Goal: Transaction & Acquisition: Purchase product/service

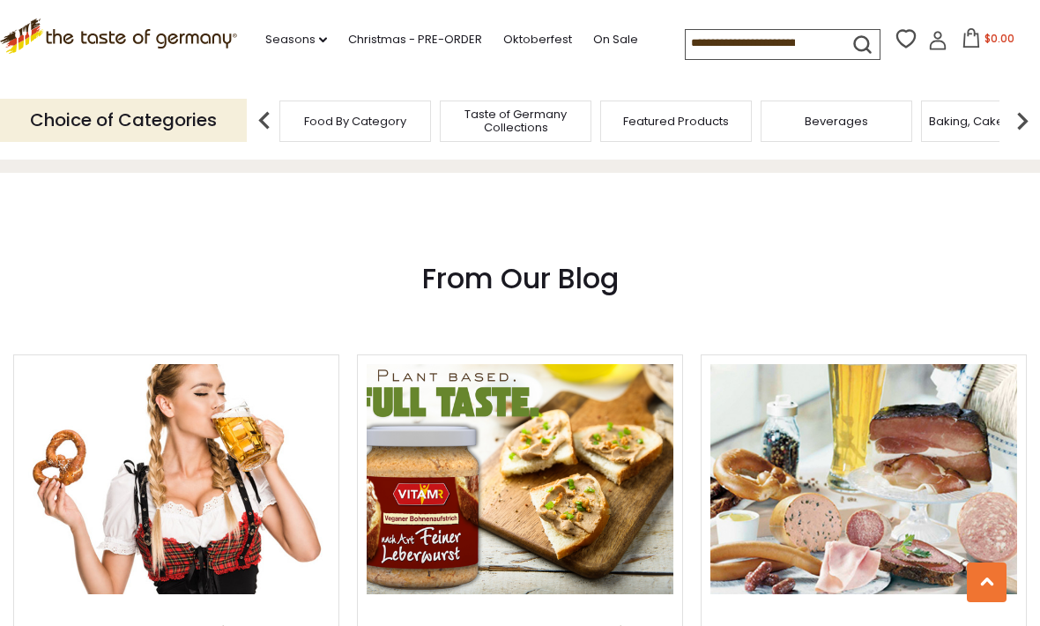
scroll to position [1637, 0]
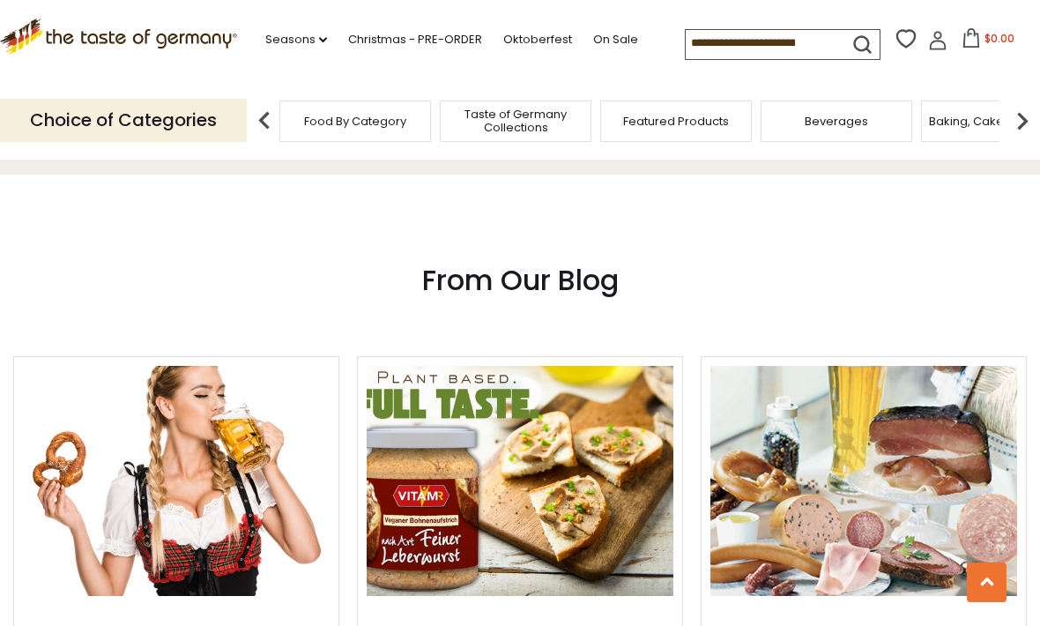
click at [426, 33] on link "Christmas - PRE-ORDER" at bounding box center [415, 39] width 134 height 19
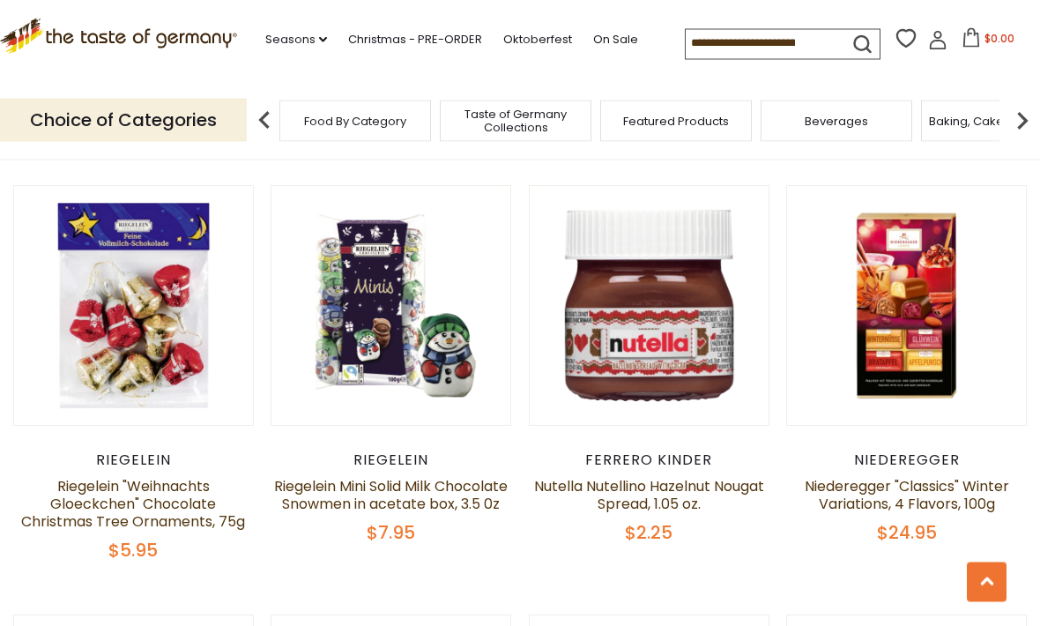
scroll to position [3041, 0]
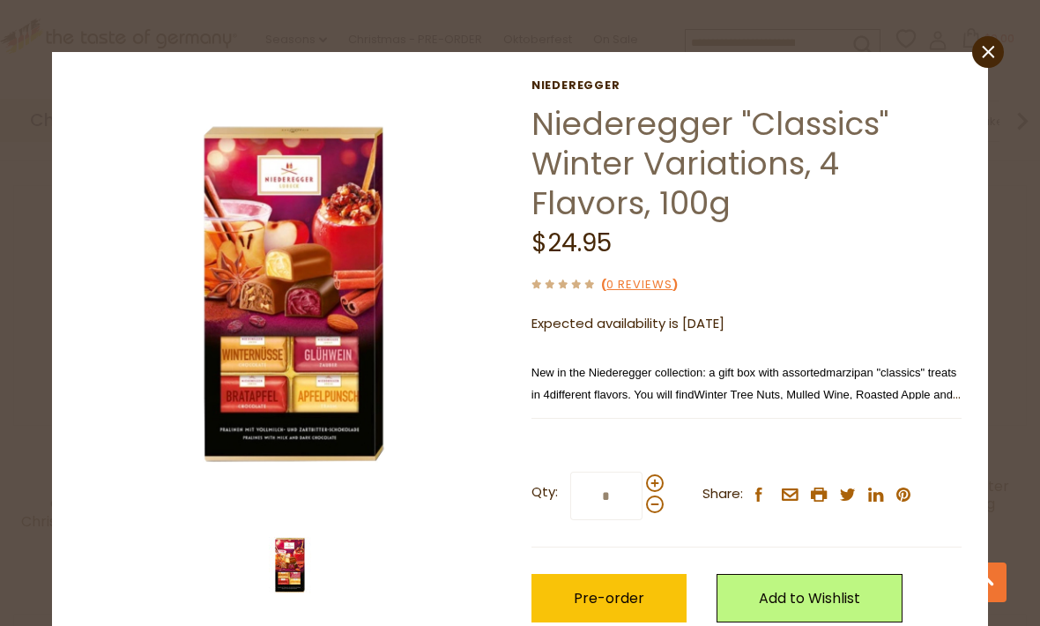
click at [937, 383] on p "New in the Niederegger collection: a gift box with assorted marzipan "classics"…" at bounding box center [746, 383] width 430 height 44
click at [930, 390] on span "Winter Tree Nuts, Mulled Wine, Roasted Apple and Apple Punch marzipan bites" at bounding box center [745, 403] width 429 height 39
click at [924, 388] on span "Winter Tree Nuts, Mulled Wine, Roasted Apple and Apple Punch marzipan bites" at bounding box center [745, 403] width 429 height 39
click at [924, 380] on p "New in the Niederegger collection: a gift box with assorted marzipan "classics"…" at bounding box center [746, 383] width 430 height 44
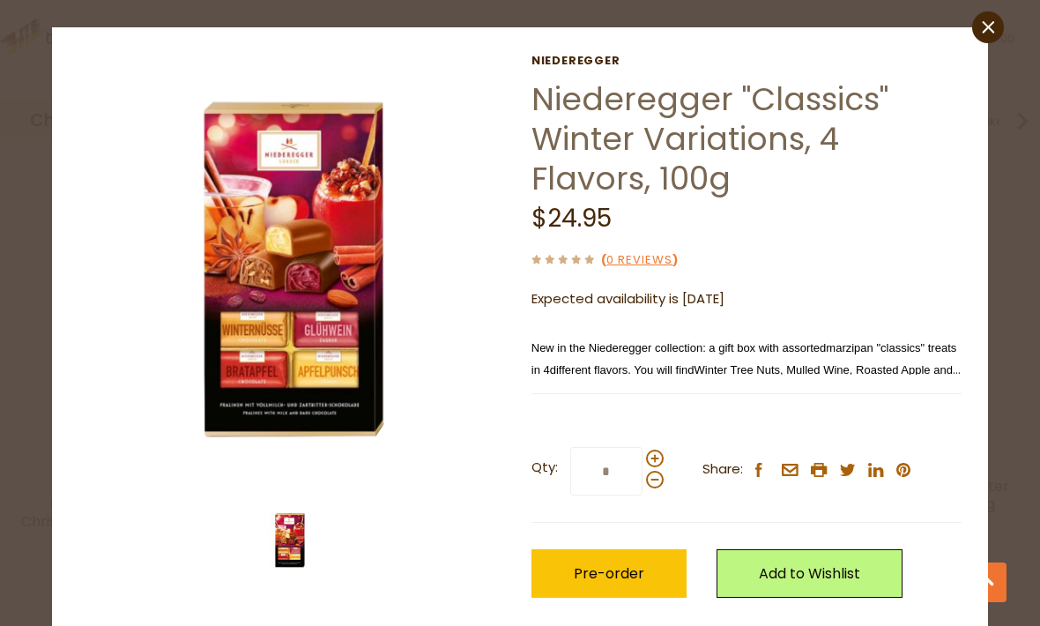
scroll to position [23, 0]
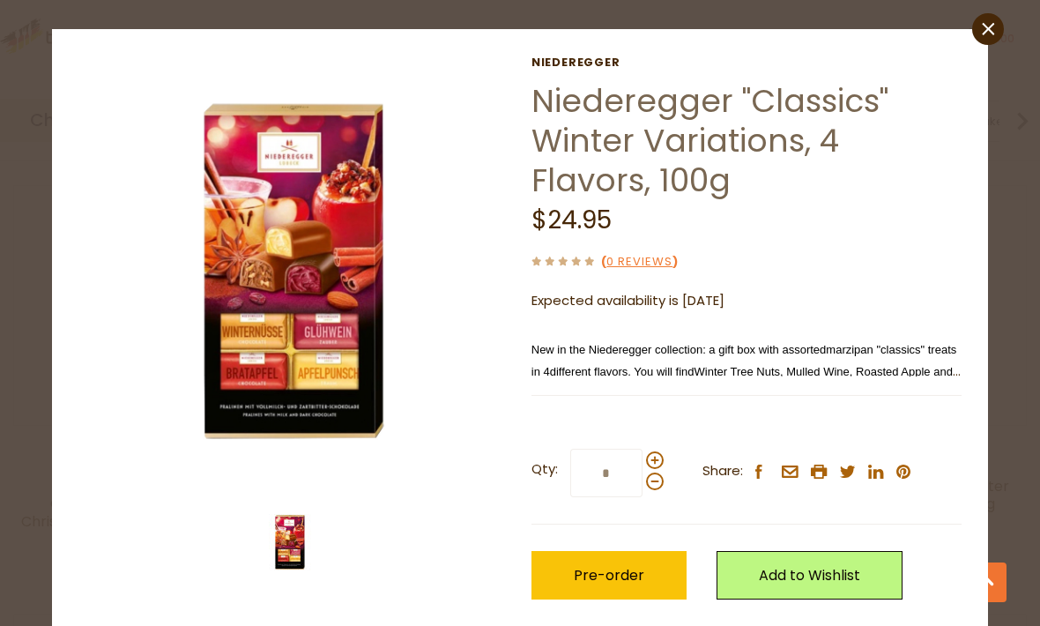
click at [855, 573] on link "Add to Wishlist" at bounding box center [810, 575] width 186 height 48
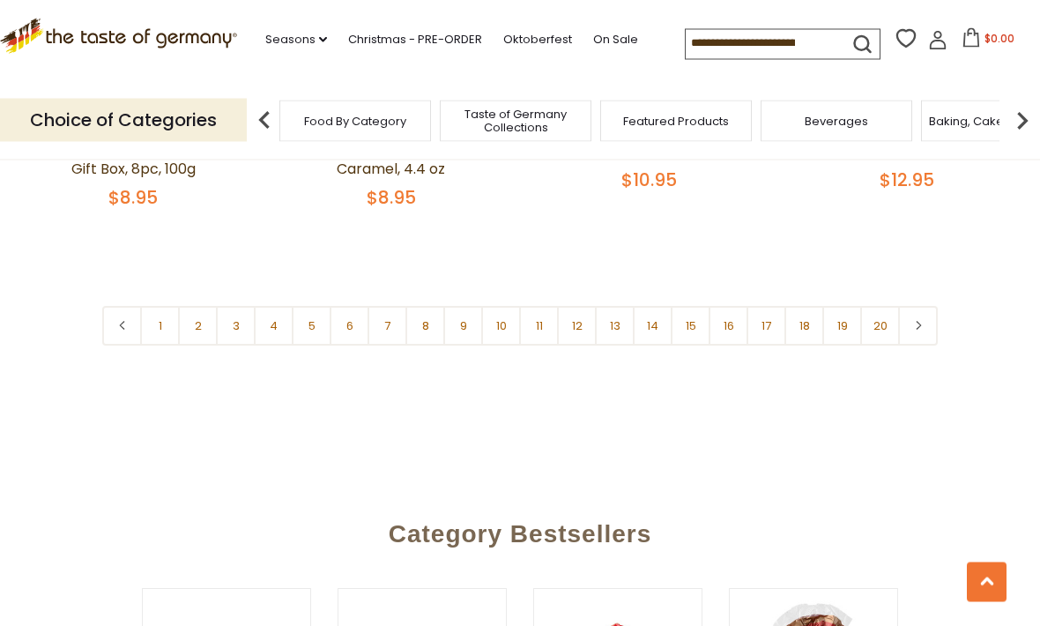
scroll to position [4245, 0]
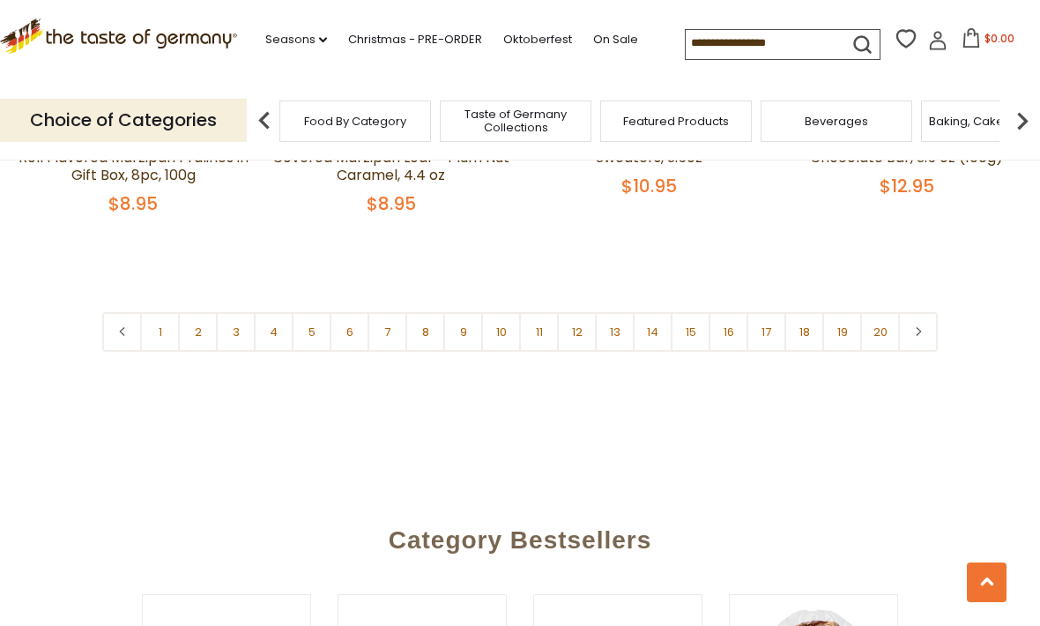
click at [197, 312] on link "2" at bounding box center [198, 332] width 40 height 40
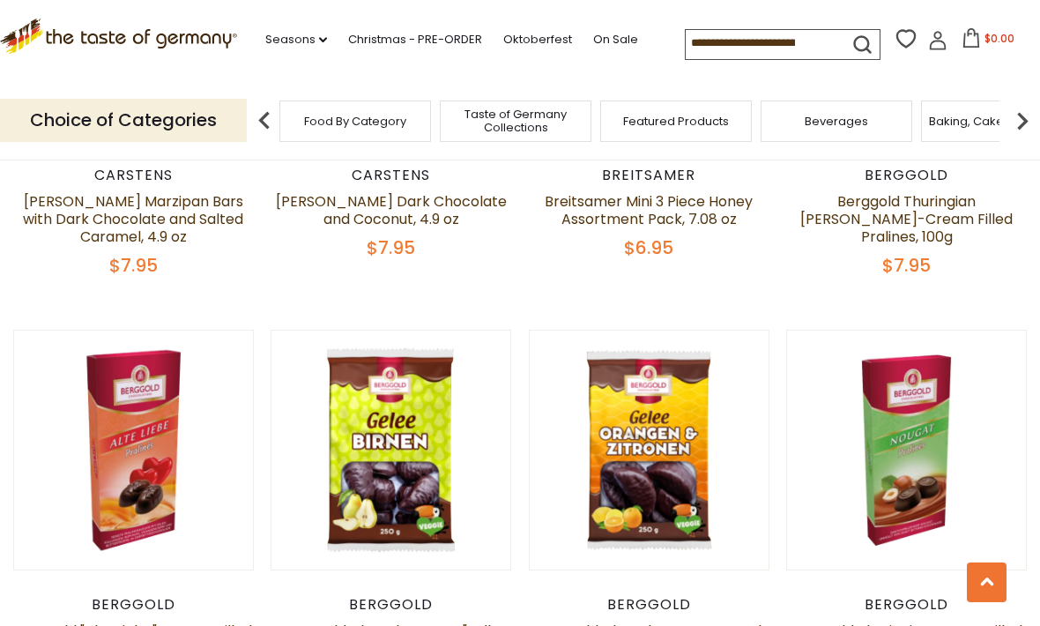
scroll to position [2465, 0]
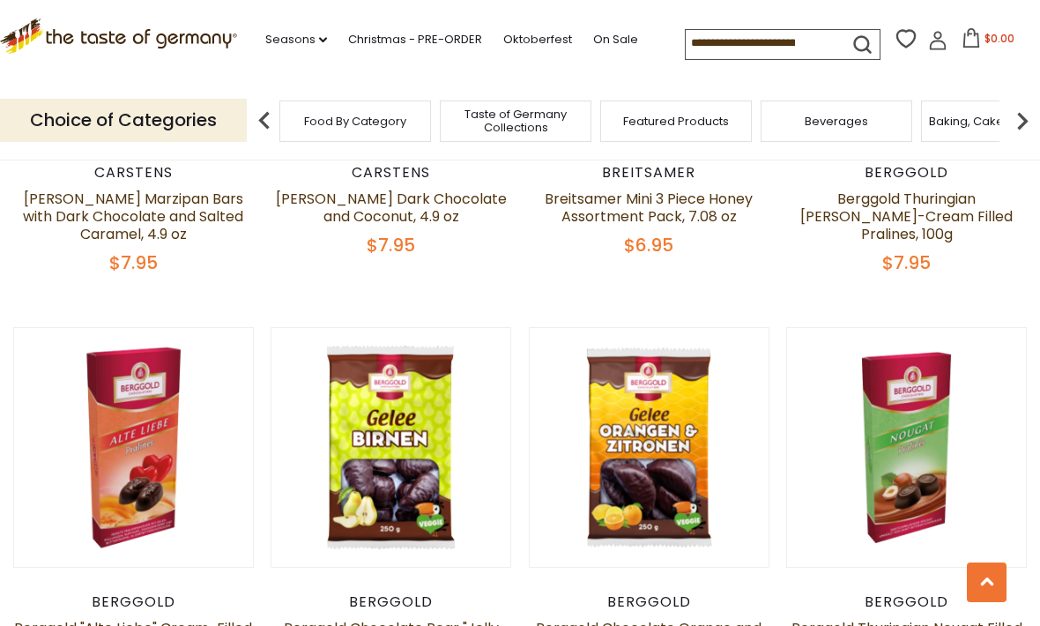
click at [422, 160] on button "Quick View" at bounding box center [390, 140] width 119 height 40
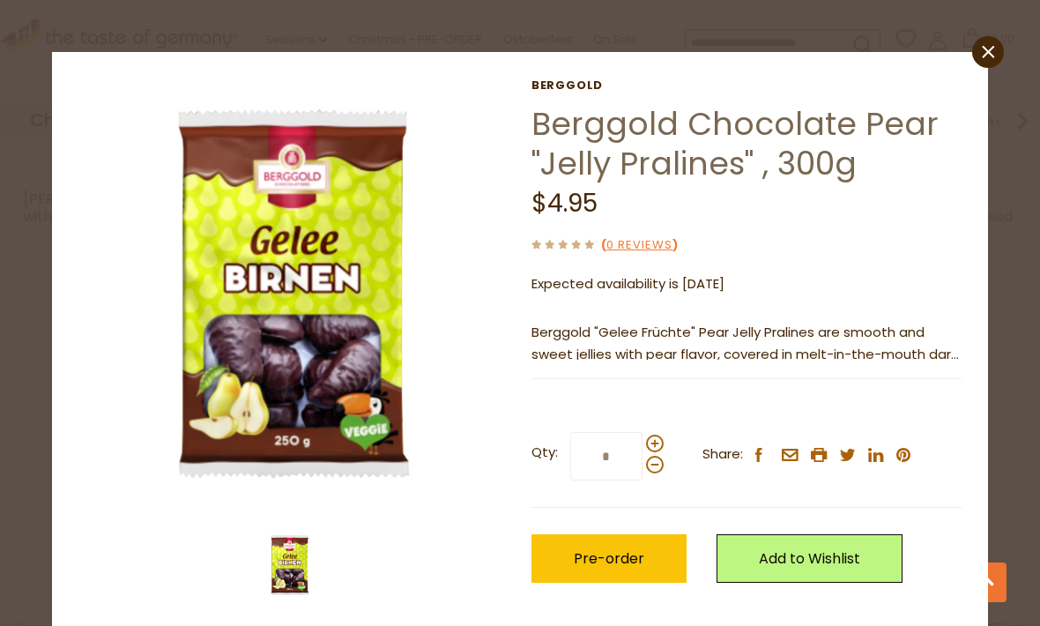
click at [810, 568] on link "Add to Wishlist" at bounding box center [810, 558] width 186 height 48
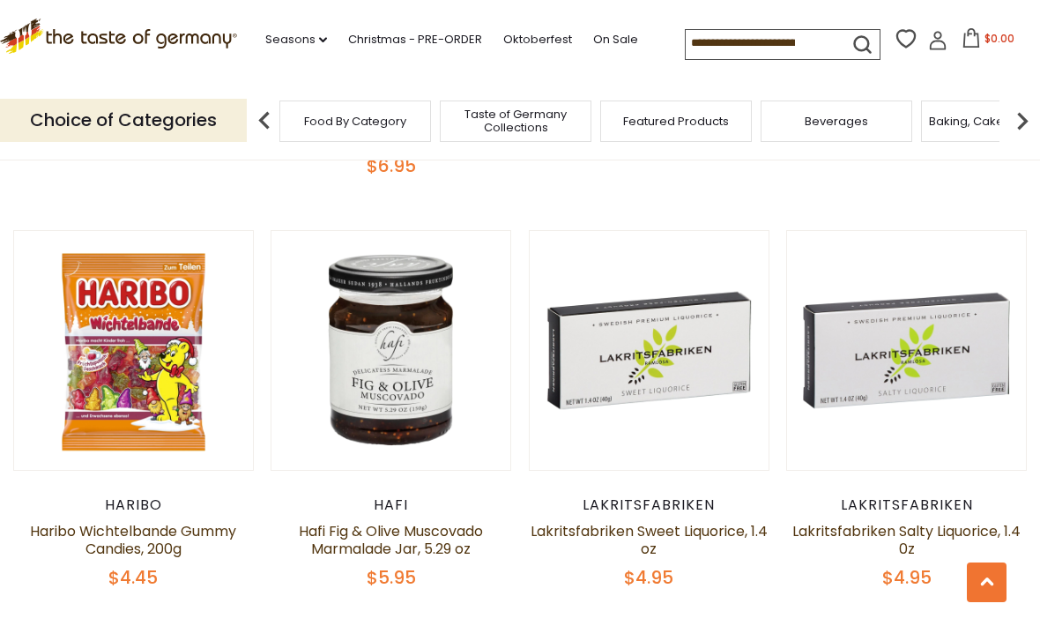
scroll to position [3868, 0]
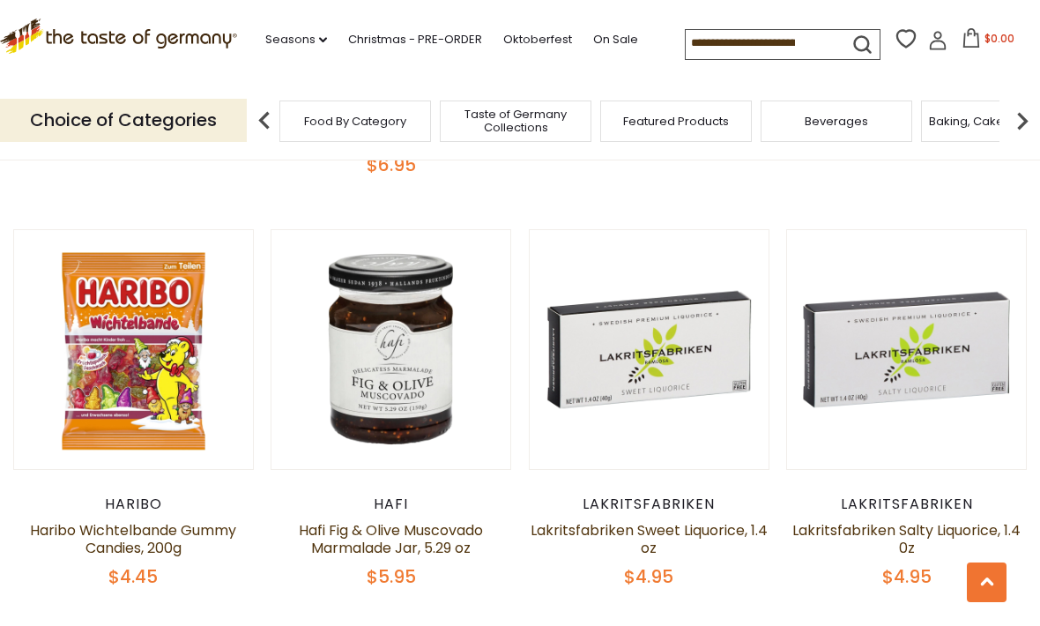
click at [103, 62] on button "Quick View" at bounding box center [133, 42] width 119 height 40
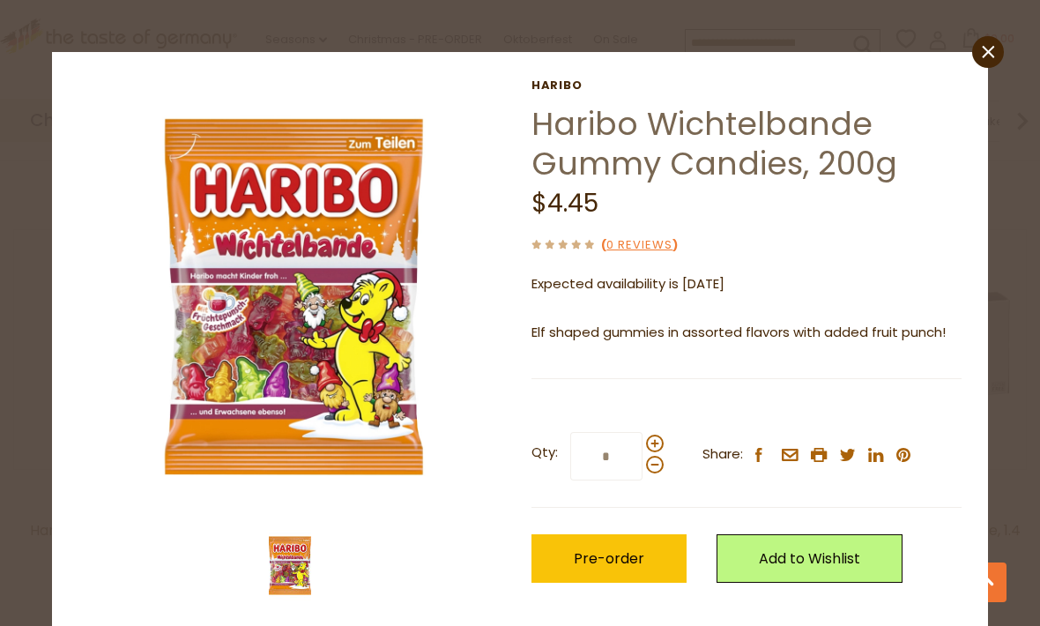
click at [991, 51] on icon "close" at bounding box center [988, 52] width 13 height 13
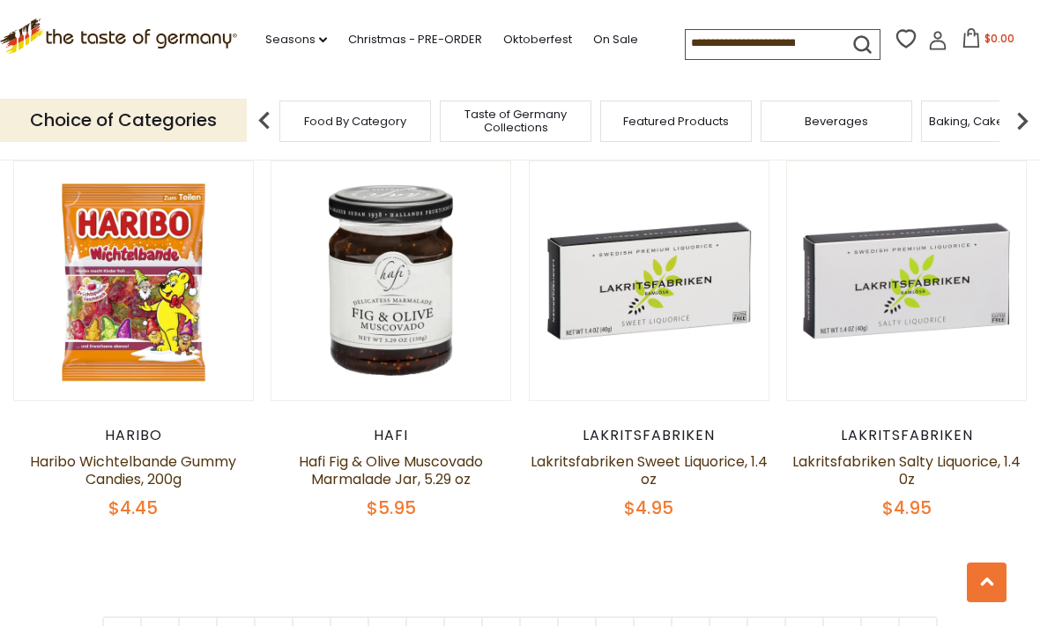
scroll to position [3866, 0]
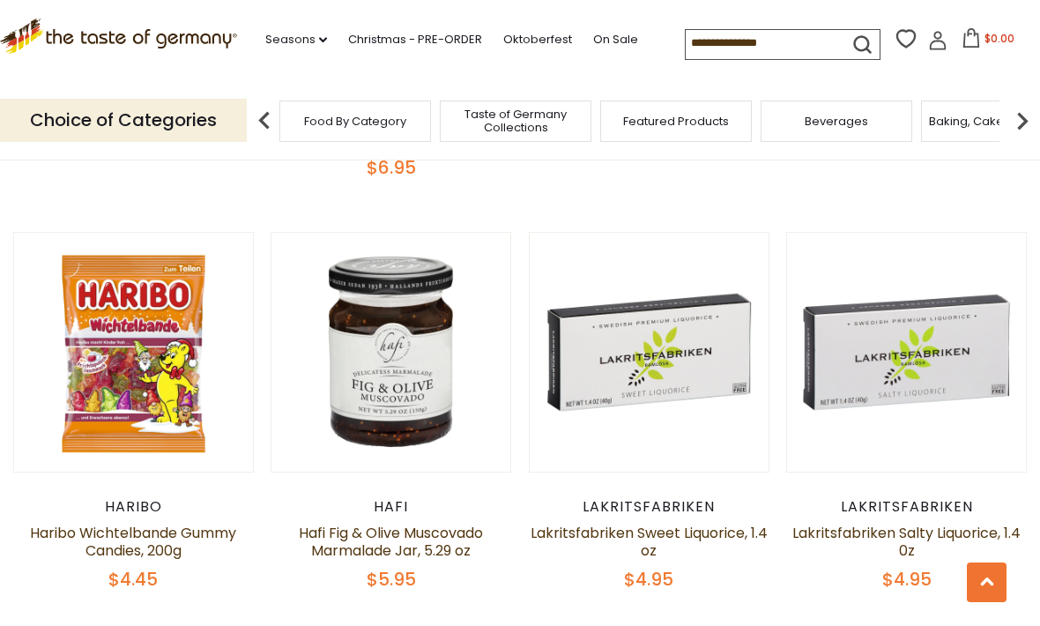
click at [115, 64] on button "Quick View" at bounding box center [133, 45] width 119 height 40
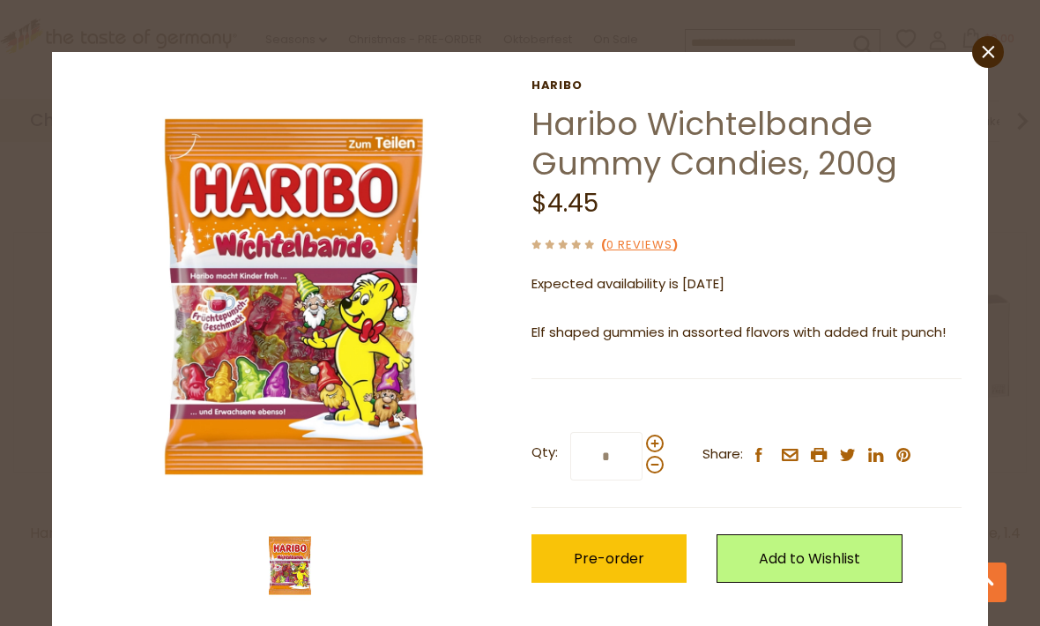
click at [999, 47] on link "close" at bounding box center [988, 52] width 32 height 32
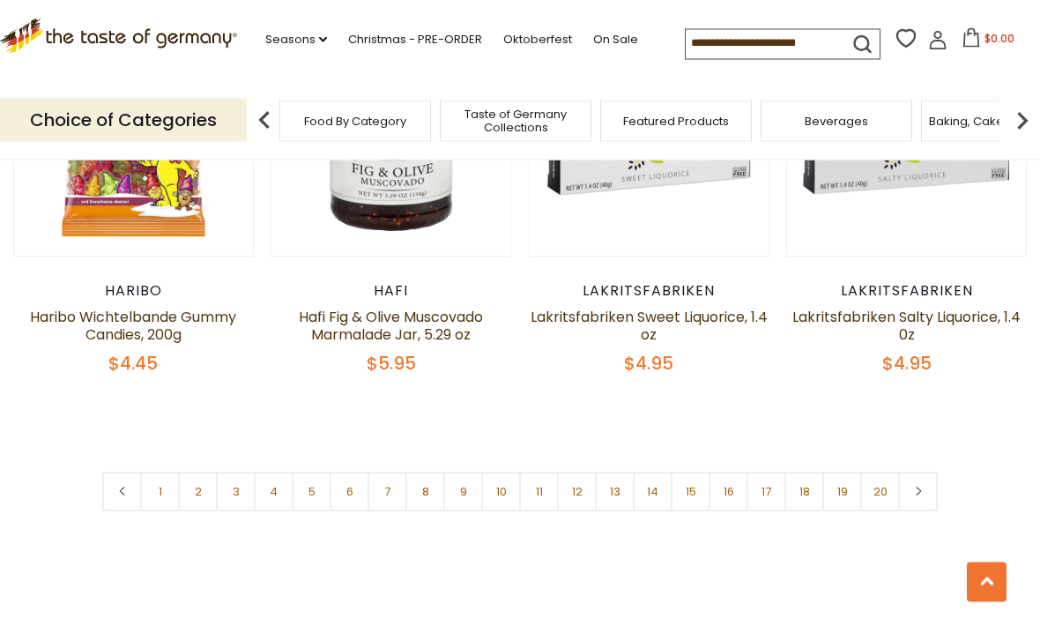
scroll to position [4080, 0]
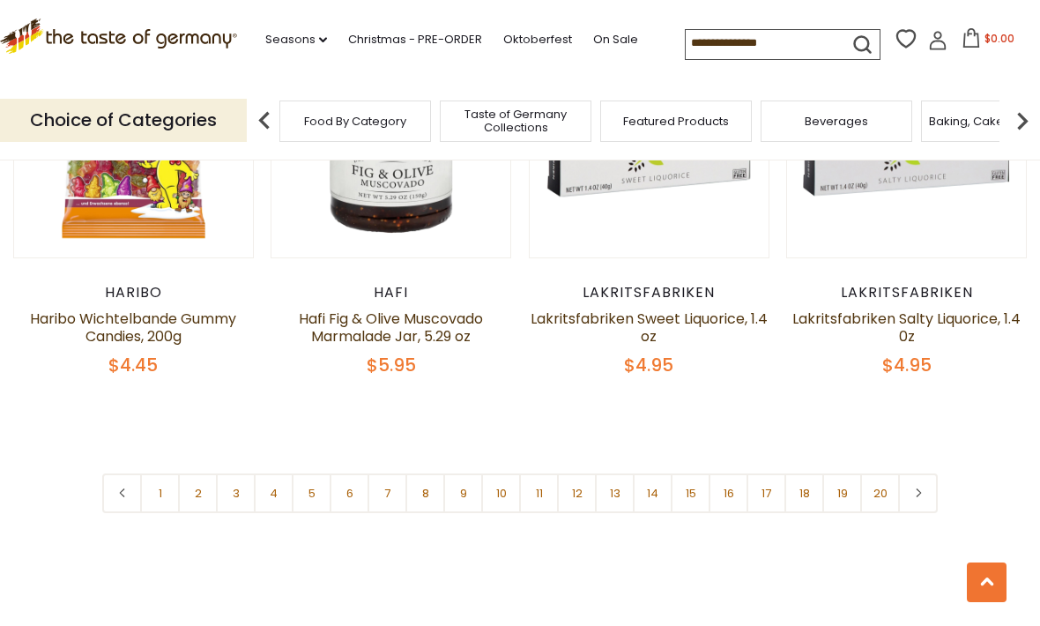
click at [234, 473] on link "3" at bounding box center [236, 493] width 40 height 40
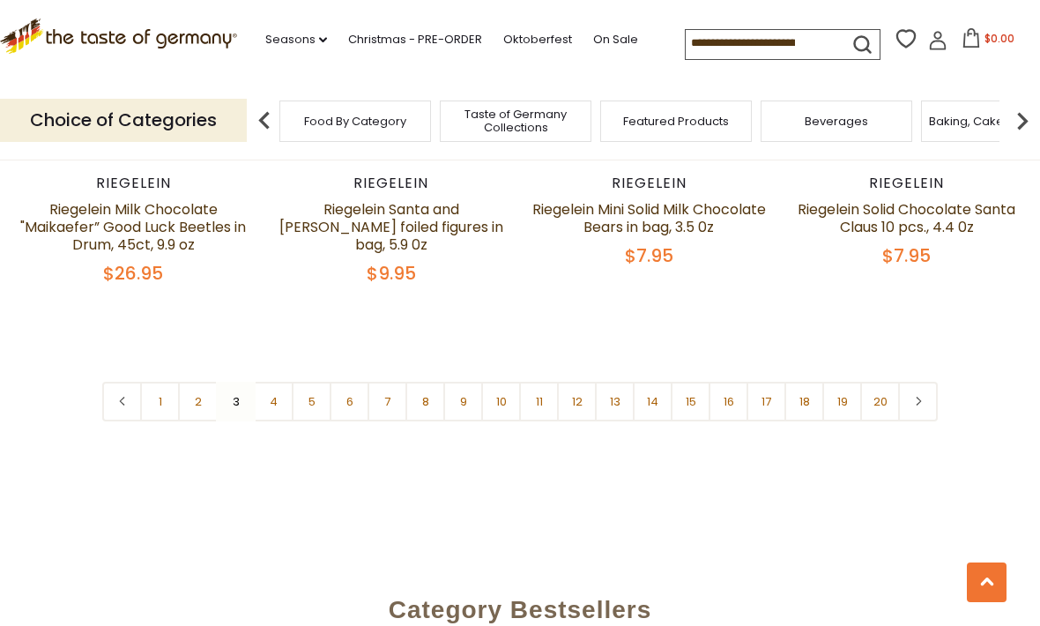
scroll to position [4231, 0]
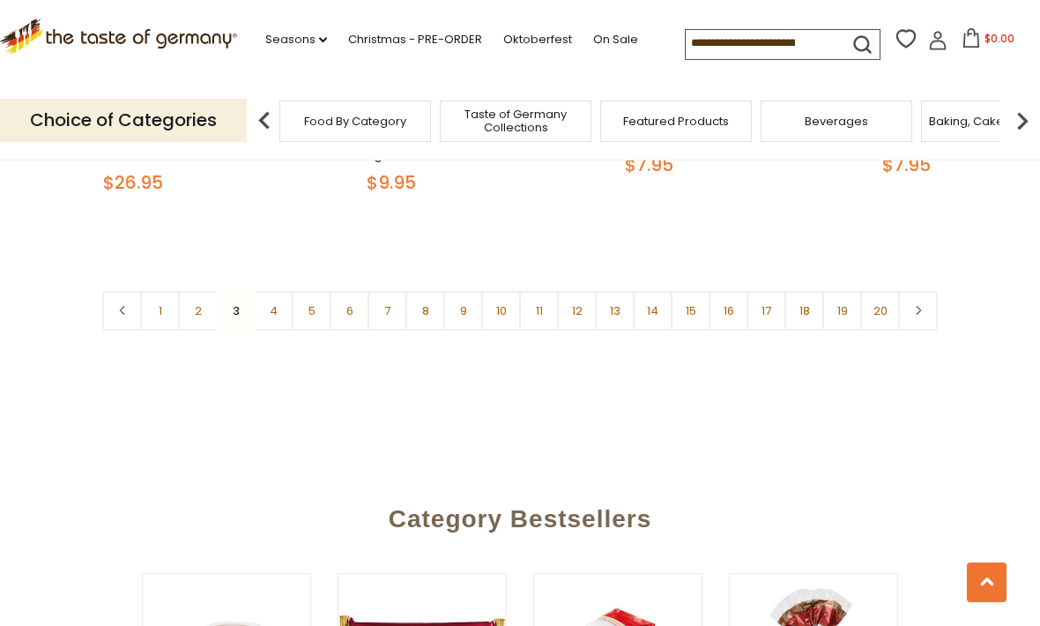
click at [277, 291] on link "4" at bounding box center [274, 311] width 40 height 40
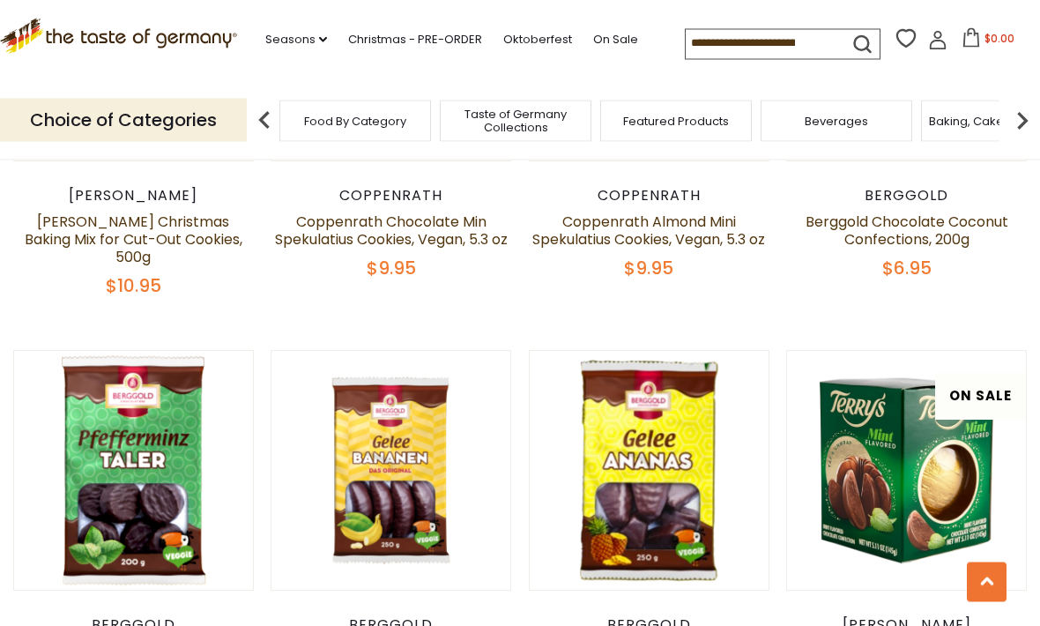
scroll to position [2407, 0]
click at [353, 182] on button "Quick View" at bounding box center [390, 163] width 119 height 40
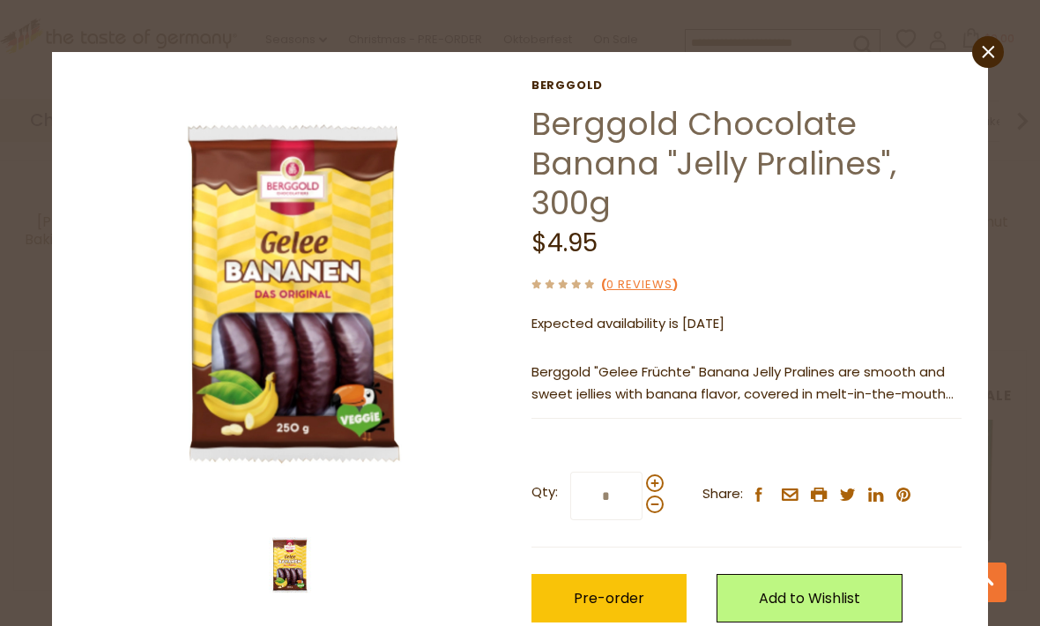
click at [985, 55] on icon at bounding box center [988, 52] width 12 height 12
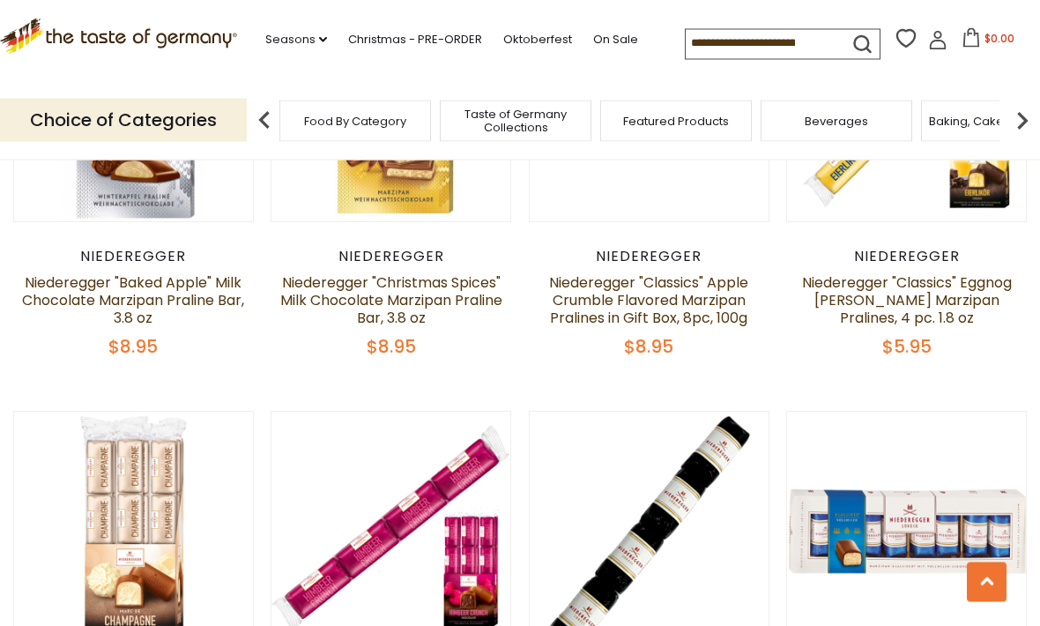
scroll to position [3656, 0]
